Goal: Find specific page/section: Find specific page/section

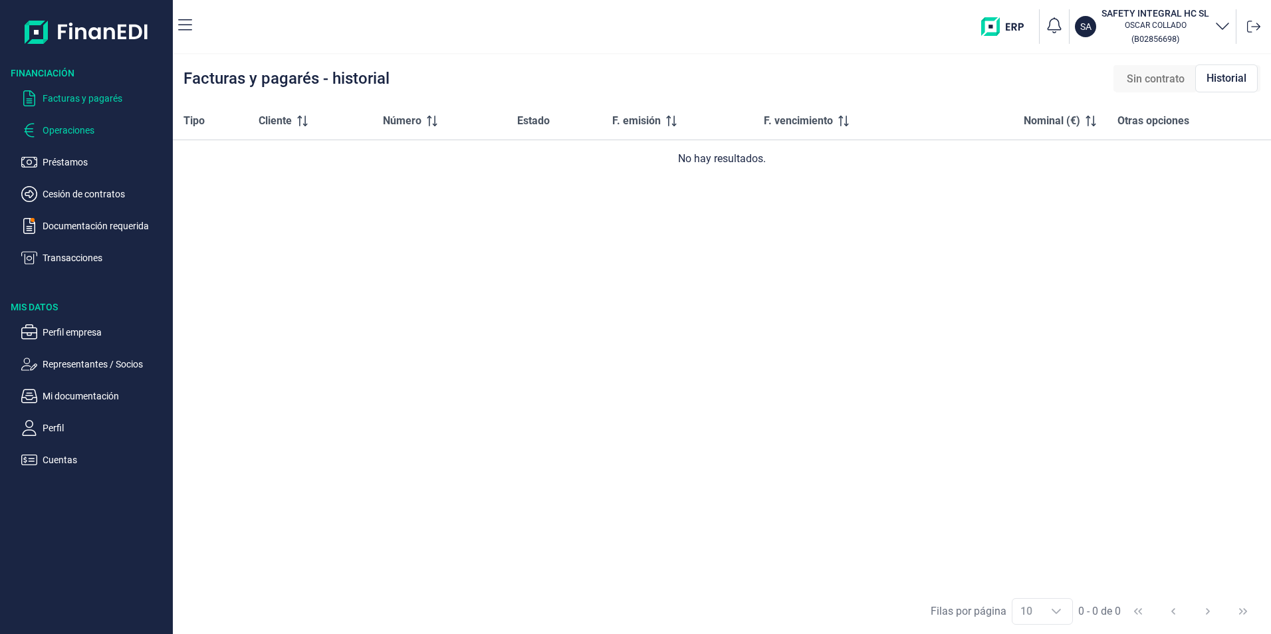
click at [77, 124] on p "Operaciones" at bounding box center [105, 130] width 125 height 16
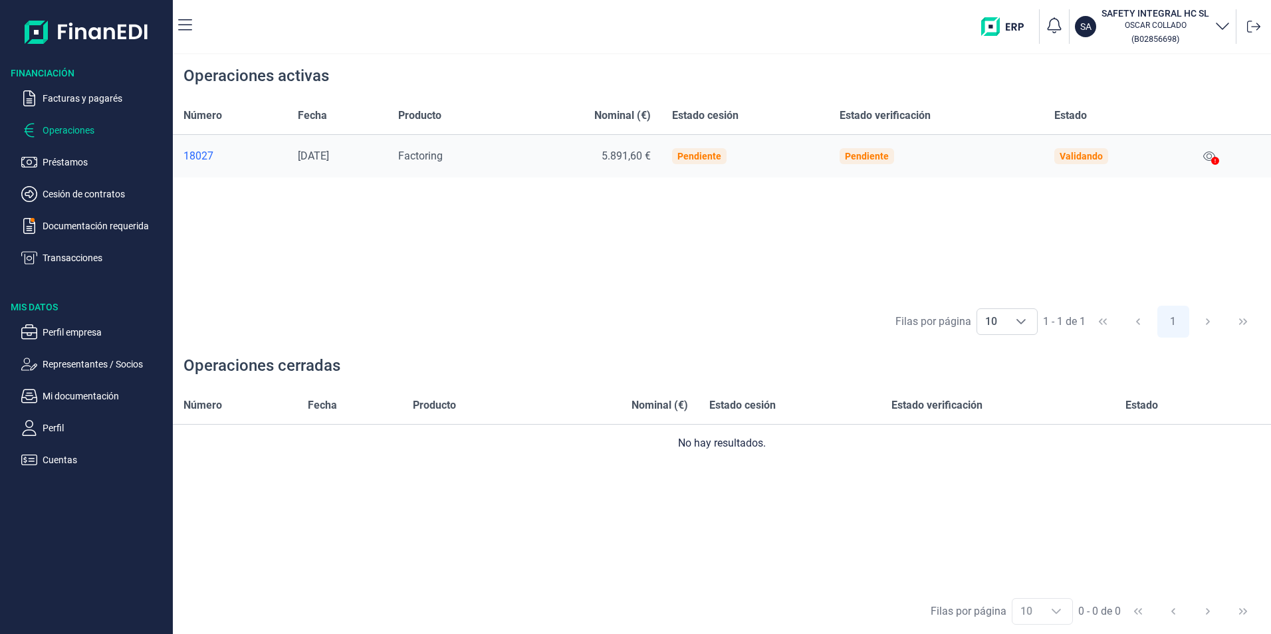
click at [1215, 156] on div at bounding box center [1215, 162] width 8 height 16
click at [1210, 156] on icon at bounding box center [1209, 156] width 12 height 9
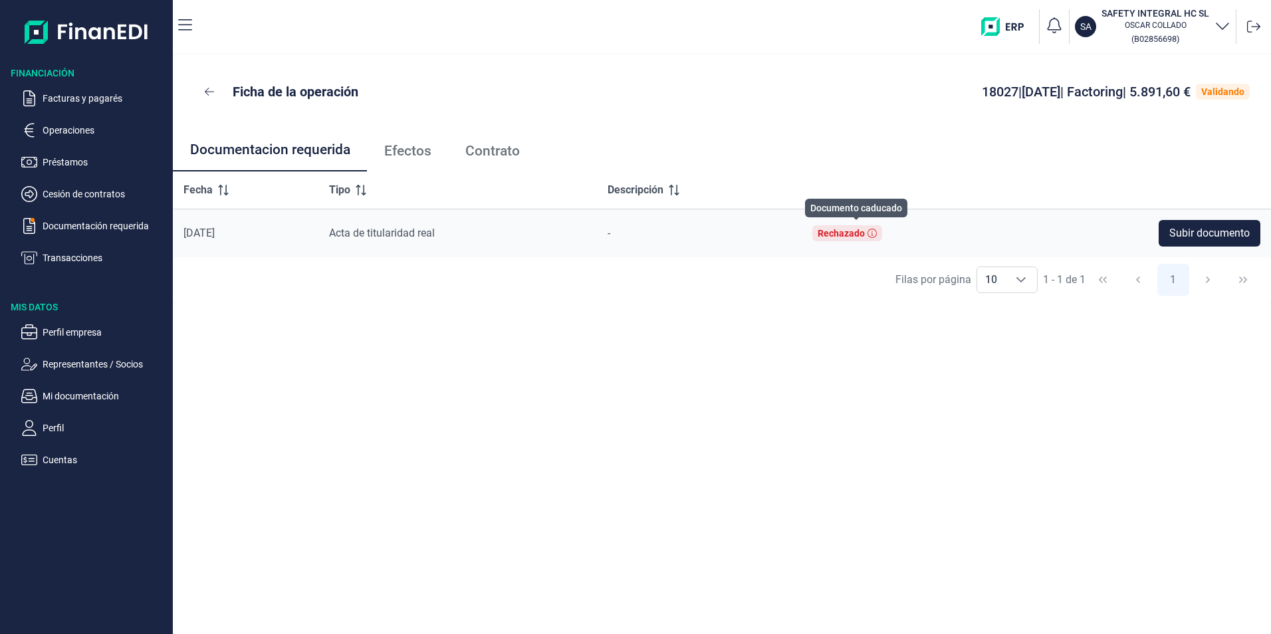
click at [877, 234] on icon at bounding box center [871, 233] width 9 height 9
click at [96, 224] on p "Documentación requerida" at bounding box center [105, 226] width 125 height 16
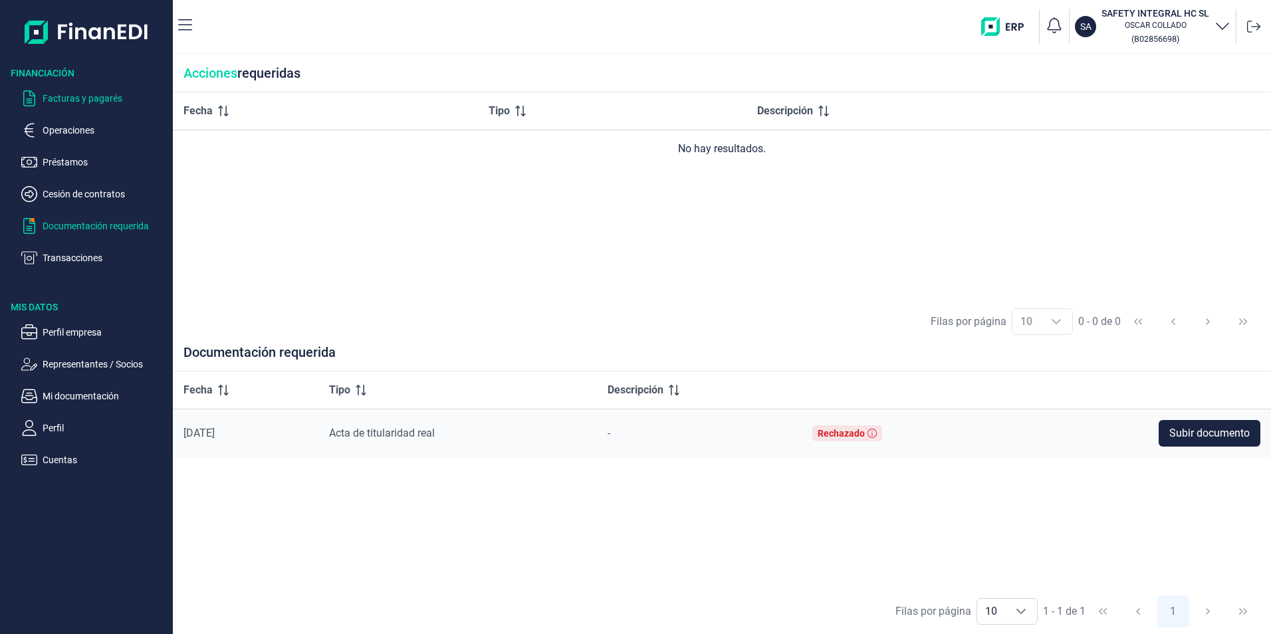
click at [49, 92] on p "Facturas y pagarés" at bounding box center [105, 98] width 125 height 16
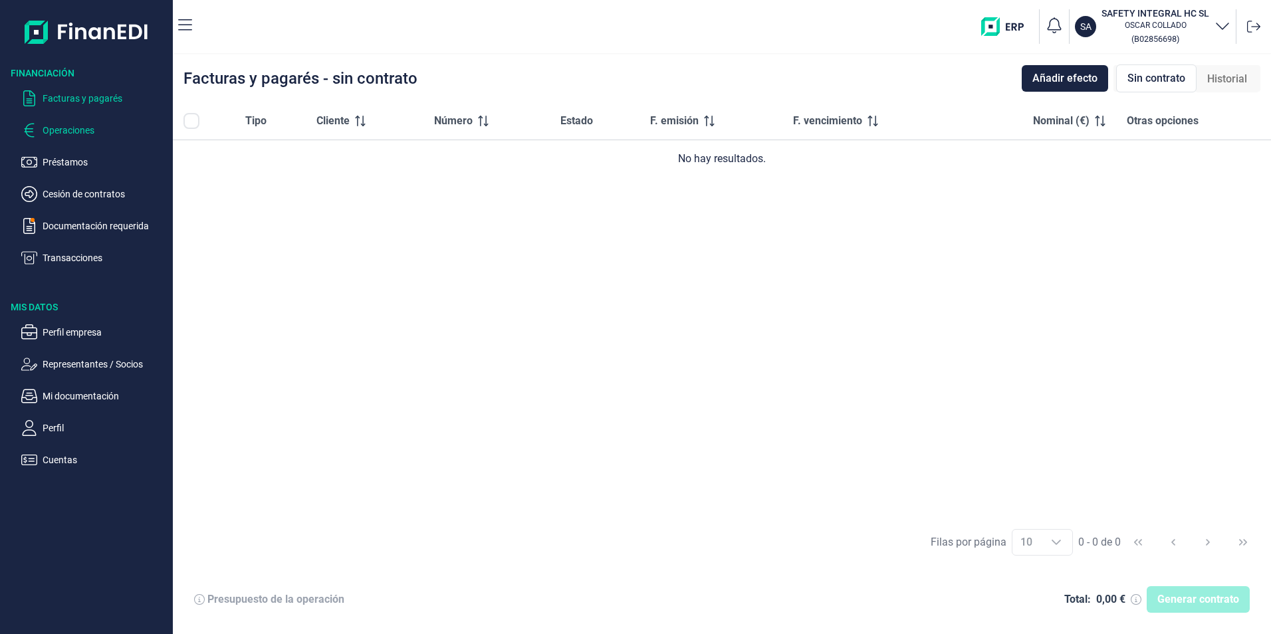
click at [68, 128] on p "Operaciones" at bounding box center [105, 130] width 125 height 16
